Goal: Check status: Check status

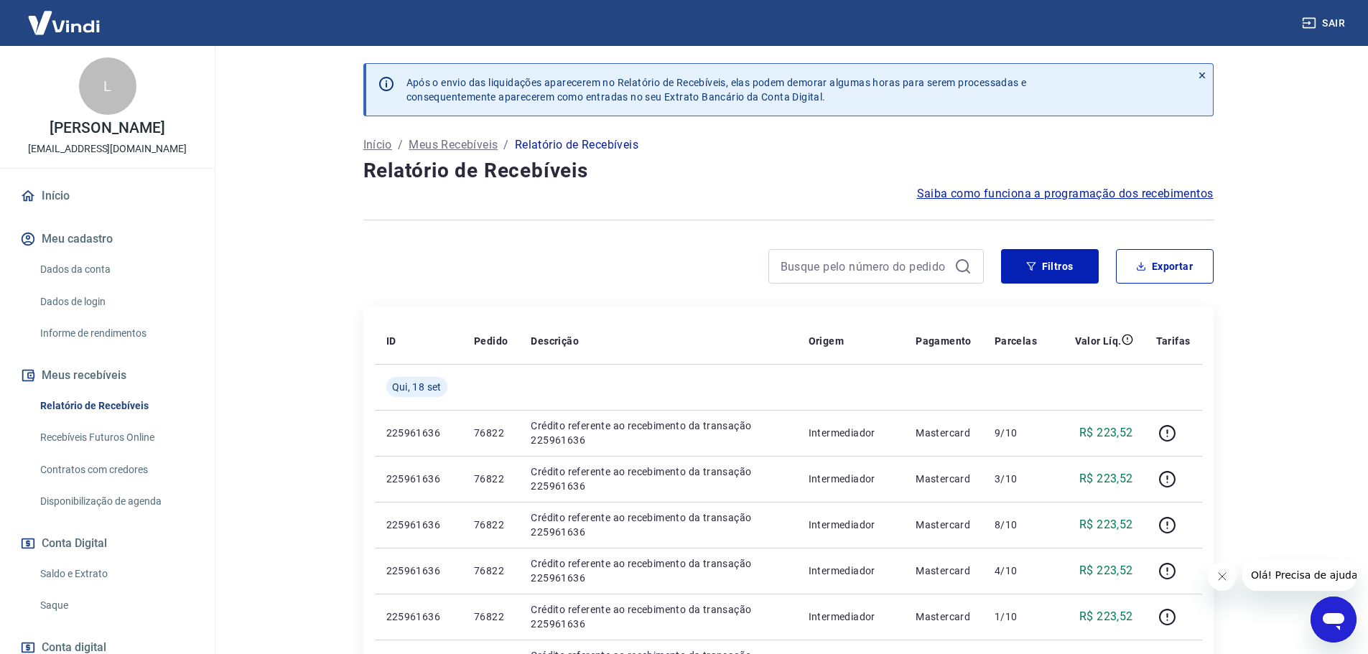
scroll to position [72, 0]
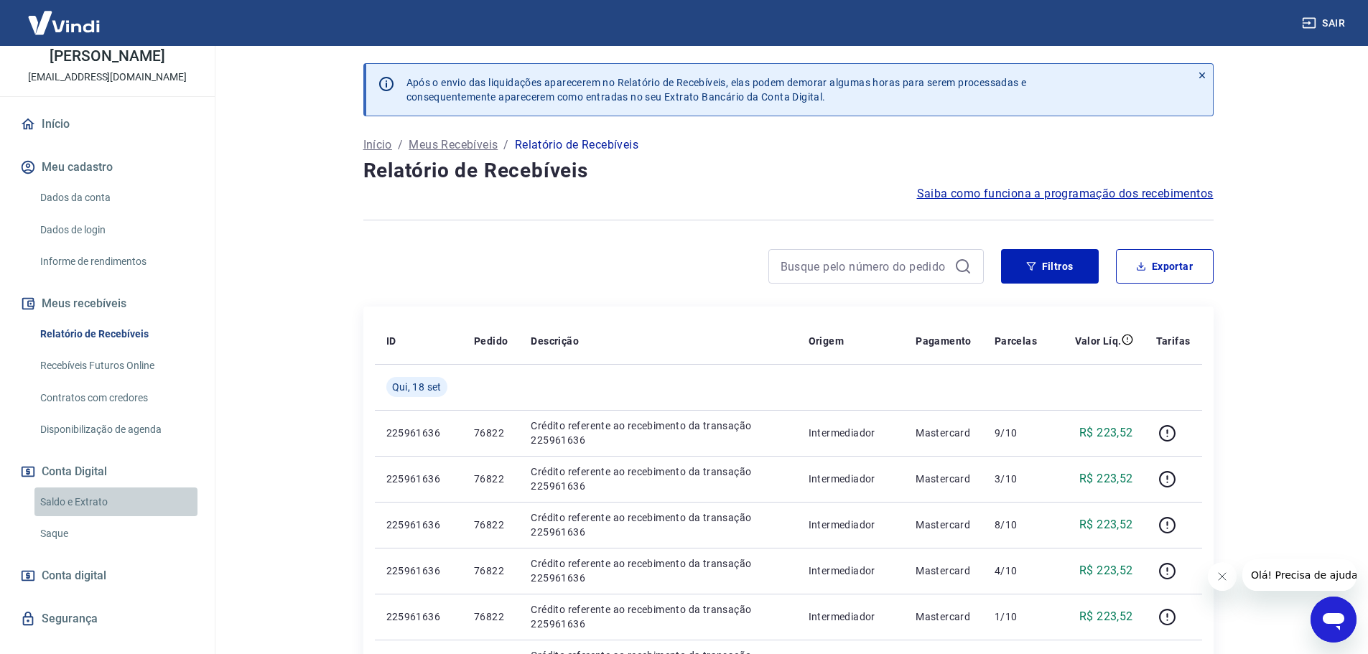
click at [136, 499] on link "Saldo e Extrato" at bounding box center [115, 501] width 163 height 29
